Goal: Information Seeking & Learning: Learn about a topic

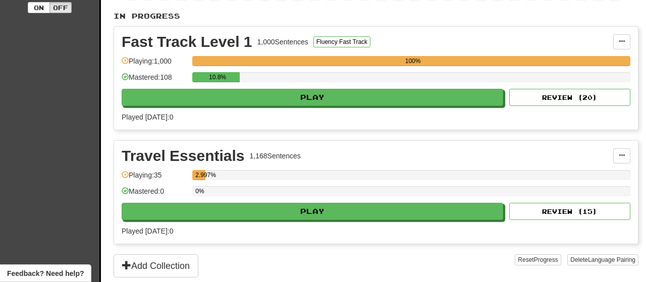
scroll to position [227, 0]
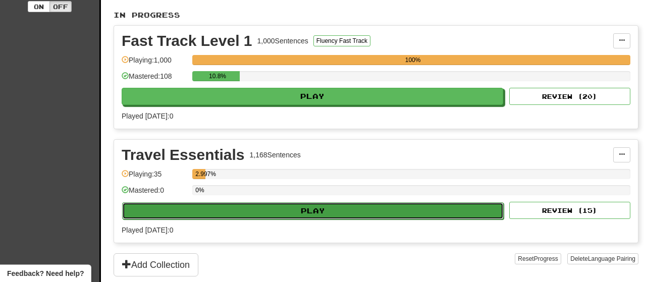
click at [329, 209] on button "Play" at bounding box center [312, 210] width 381 height 17
select select "**"
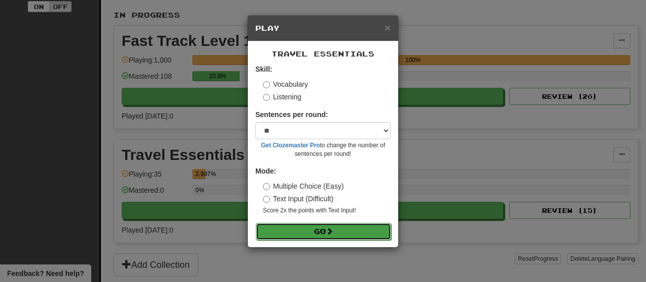
click at [321, 232] on button "Go" at bounding box center [323, 231] width 135 height 17
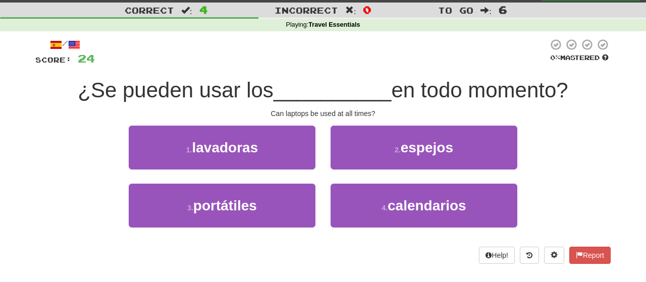
scroll to position [24, 0]
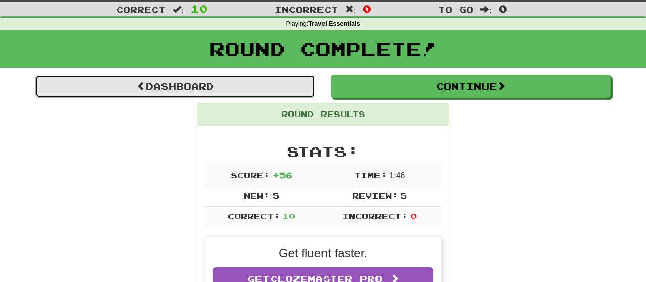
click at [184, 94] on link "Dashboard" at bounding box center [175, 86] width 280 height 23
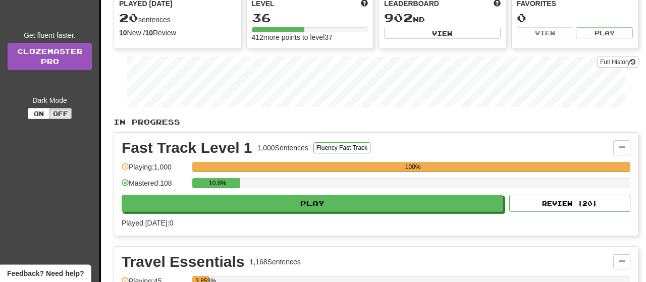
scroll to position [116, 0]
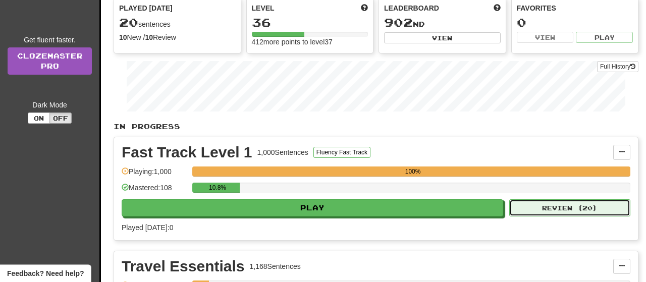
click at [550, 207] on button "Review ( 20 )" at bounding box center [569, 207] width 121 height 17
select select "**"
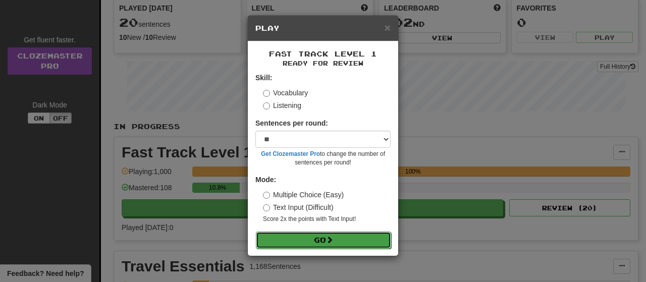
click at [323, 244] on button "Go" at bounding box center [323, 240] width 135 height 17
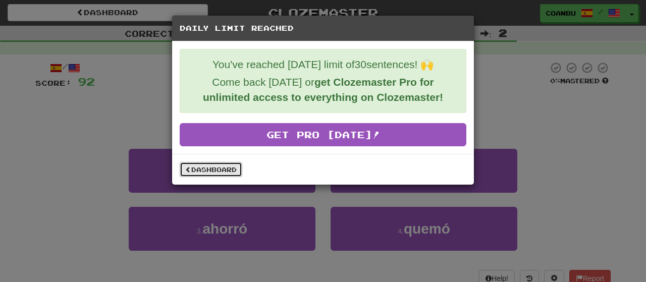
click at [215, 174] on link "Dashboard" at bounding box center [211, 169] width 63 height 15
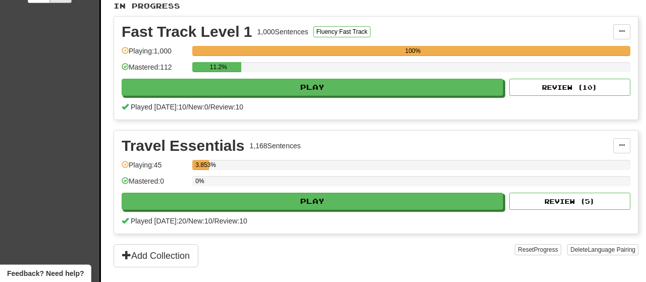
scroll to position [244, 0]
